Goal: Find specific page/section: Find specific page/section

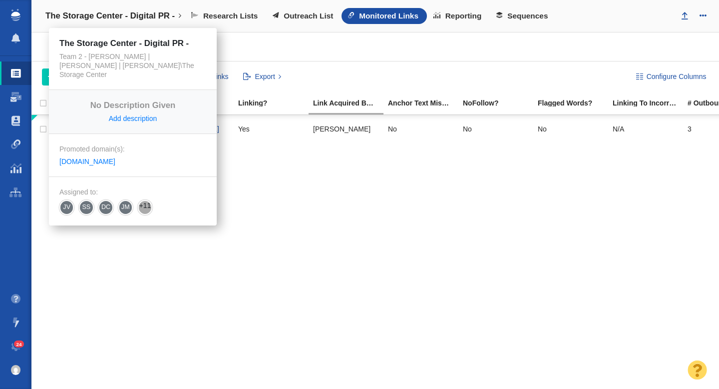
click at [150, 15] on h4 "The Storage Center - Digital PR -" at bounding box center [109, 16] width 129 height 10
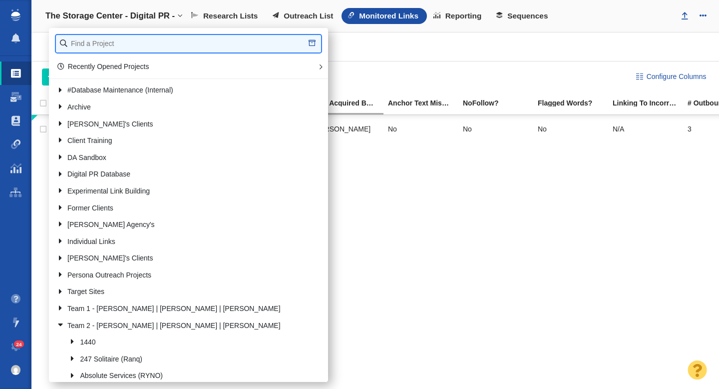
click at [134, 46] on input "text" at bounding box center [188, 43] width 265 height 17
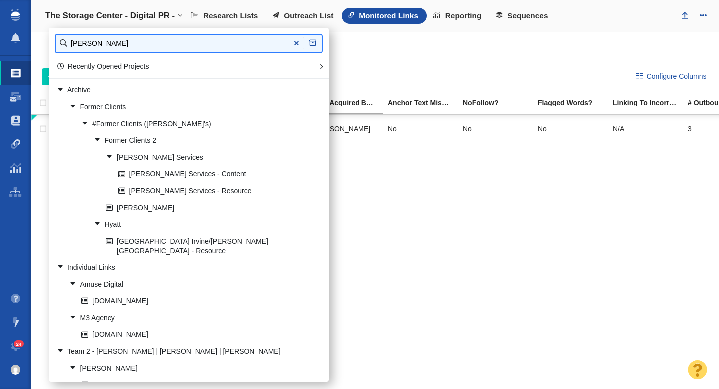
type input "john steve"
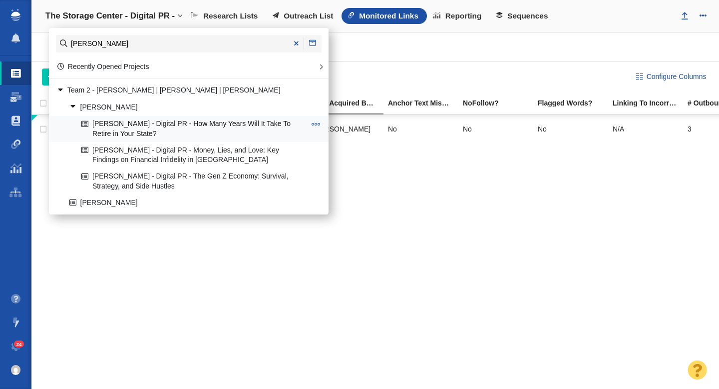
click at [176, 126] on link "[PERSON_NAME] - Digital PR - How Many Years Will It Take To Retire in Your Stat…" at bounding box center [193, 128] width 229 height 25
